Goal: Communication & Community: Participate in discussion

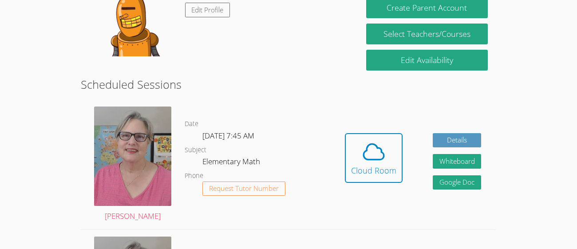
scroll to position [177, 0]
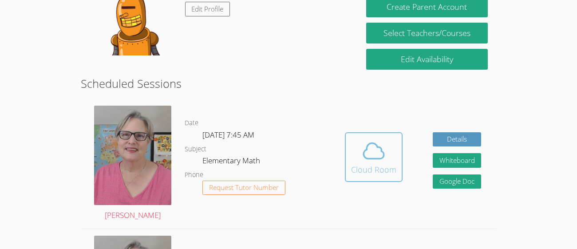
click at [386, 180] on button "Cloud Room" at bounding box center [374, 157] width 58 height 50
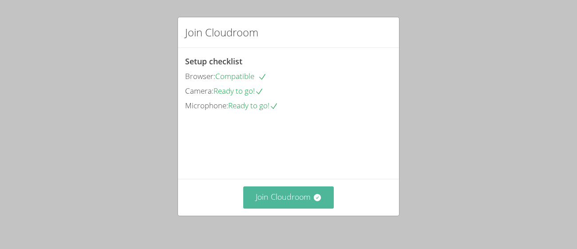
click at [266, 204] on button "Join Cloudroom" at bounding box center [288, 198] width 91 height 22
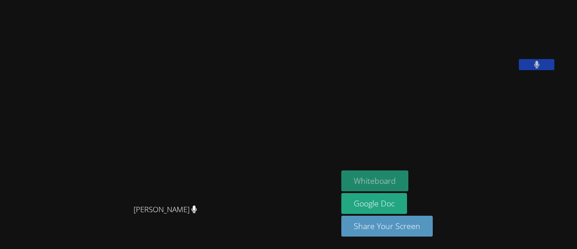
click at [390, 175] on button "Whiteboard" at bounding box center [375, 181] width 67 height 21
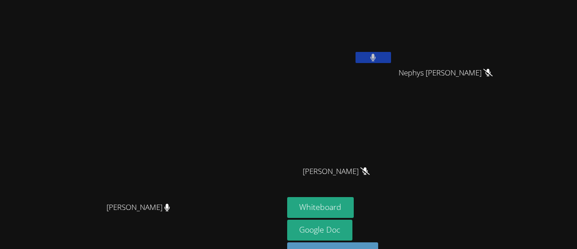
click at [391, 53] on button at bounding box center [374, 57] width 36 height 11
click at [491, 70] on icon at bounding box center [488, 73] width 6 height 8
click at [491, 73] on span "Nephys Bruns" at bounding box center [446, 73] width 91 height 13
click at [491, 72] on icon at bounding box center [488, 73] width 6 height 8
click at [391, 61] on button at bounding box center [374, 57] width 36 height 11
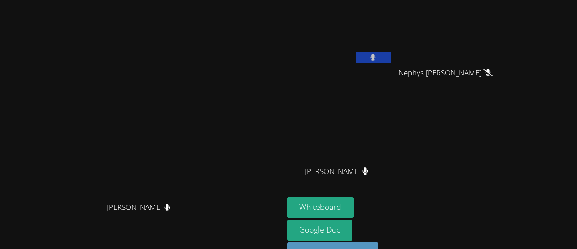
click at [391, 62] on button at bounding box center [374, 57] width 36 height 11
click at [391, 59] on button at bounding box center [374, 57] width 36 height 11
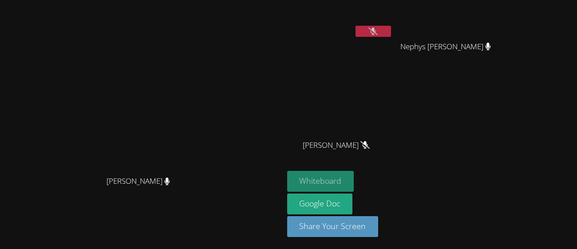
click at [354, 177] on button "Whiteboard" at bounding box center [320, 181] width 67 height 21
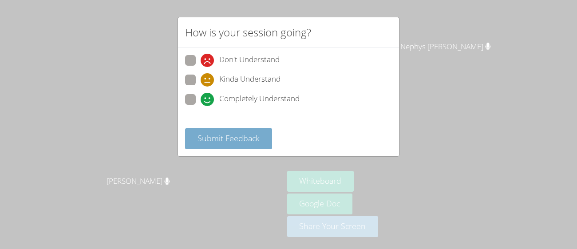
click at [260, 148] on button "Submit Feedback" at bounding box center [228, 138] width 87 height 21
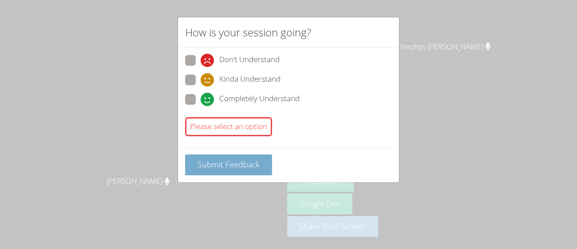
click at [248, 165] on span "Submit Feedback" at bounding box center [229, 164] width 62 height 11
click at [254, 166] on span "Submit Feedback" at bounding box center [229, 164] width 62 height 11
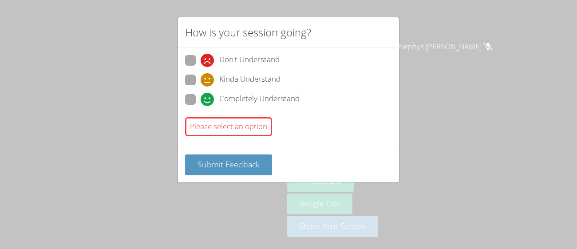
click at [287, 100] on span "Completely Understand" at bounding box center [259, 99] width 80 height 13
click at [208, 100] on input "Completely Understand" at bounding box center [205, 98] width 8 height 8
radio input "true"
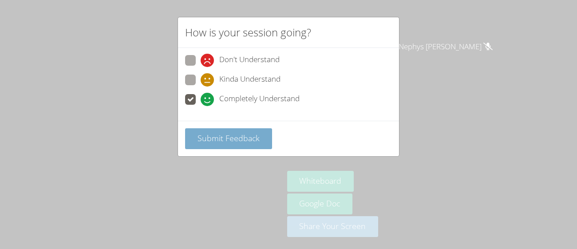
click at [251, 142] on span "Submit Feedback" at bounding box center [229, 138] width 62 height 11
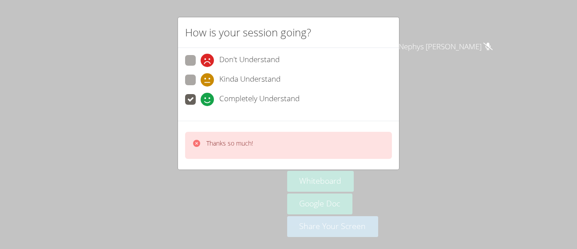
click at [360, 148] on div "Thanks so much!" at bounding box center [288, 145] width 207 height 27
click at [229, 201] on div "How is your session going? Don't Understand Kinda Understand Completely Underst…" at bounding box center [288, 124] width 577 height 249
click at [244, 130] on div "Thanks so much!" at bounding box center [288, 145] width 221 height 49
click at [331, 73] on div "Don't Understand Kinda Understand Completely Understand" at bounding box center [288, 82] width 207 height 55
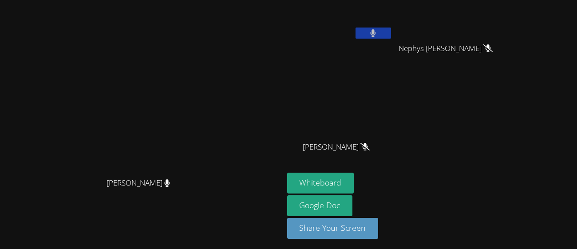
scroll to position [0, 0]
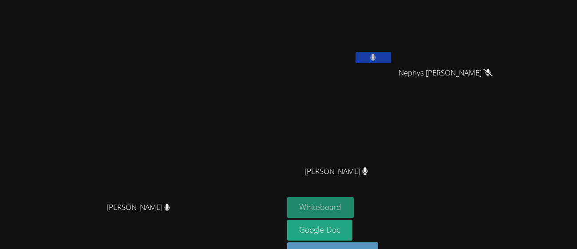
click at [354, 207] on button "Whiteboard" at bounding box center [320, 207] width 67 height 21
